Goal: Find specific page/section: Find specific page/section

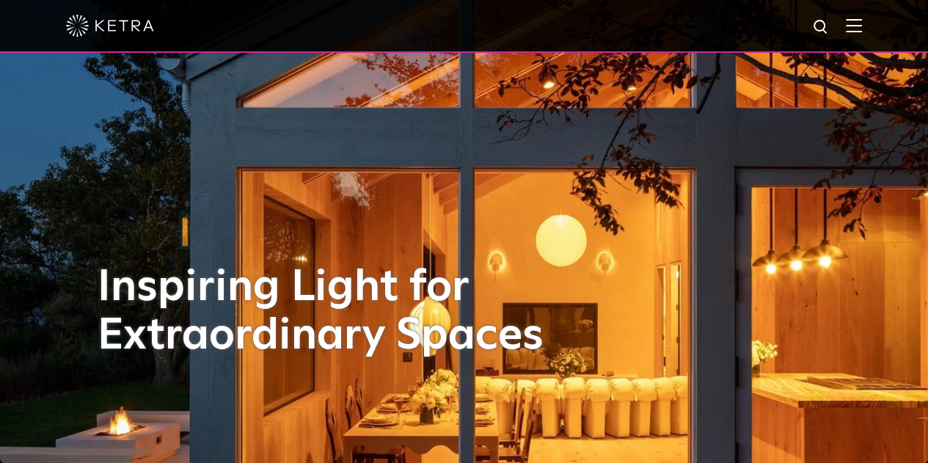
click at [862, 29] on img at bounding box center [854, 25] width 16 height 14
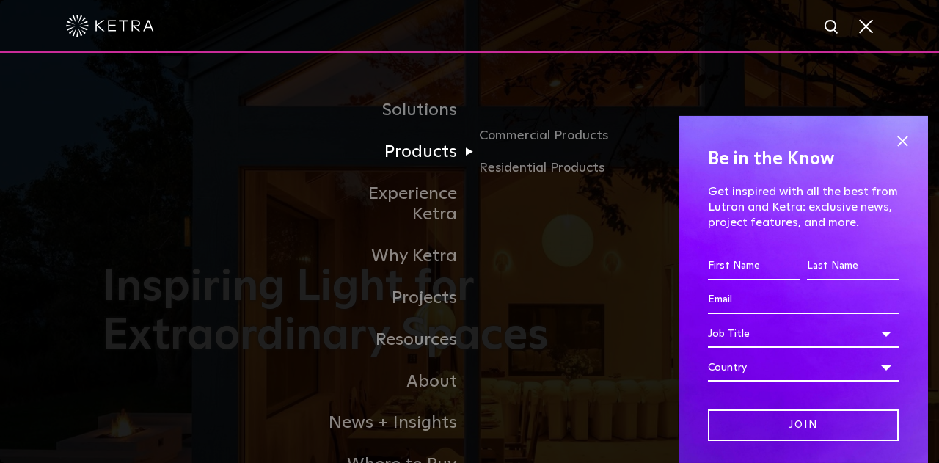
click at [448, 145] on link "Products" at bounding box center [394, 152] width 150 height 42
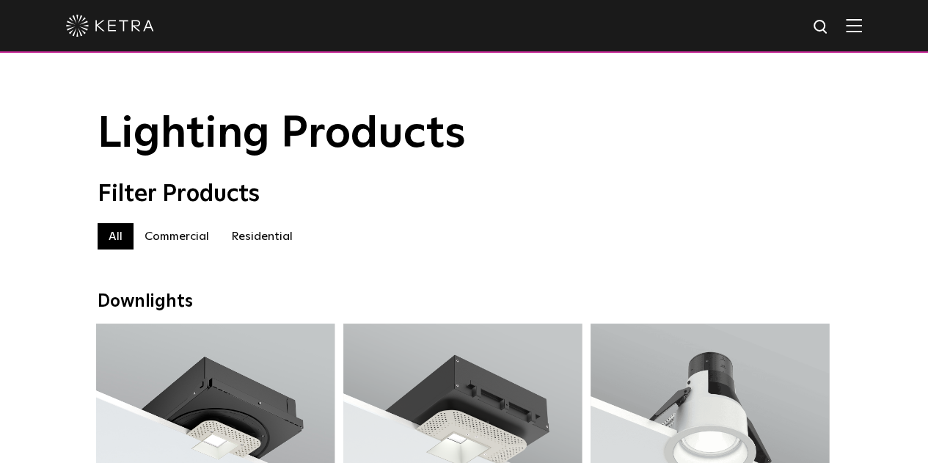
click at [177, 240] on label "Commercial" at bounding box center [177, 236] width 87 height 26
